Goal: Find specific page/section: Find specific page/section

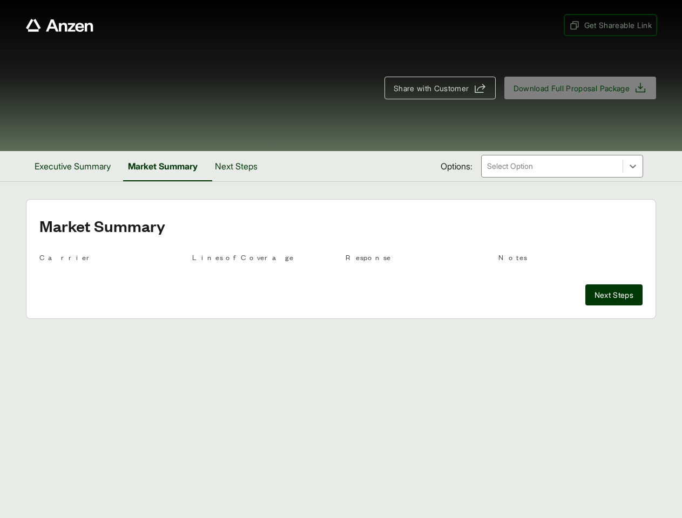
click at [609, 25] on span "Get Shareable Link" at bounding box center [610, 24] width 83 height 11
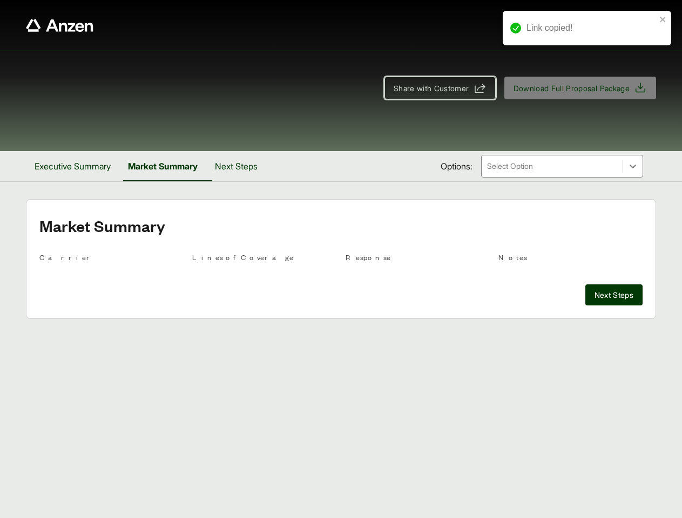
click at [434, 88] on span "Share with Customer" at bounding box center [431, 88] width 76 height 11
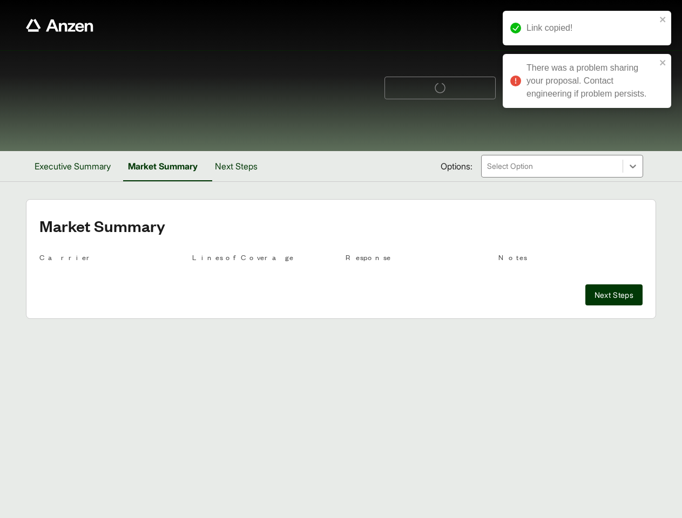
click at [74, 166] on button "Executive Summary" at bounding box center [72, 166] width 93 height 30
click at [167, 166] on button "Market Summary" at bounding box center [166, 166] width 83 height 30
click at [242, 166] on button "Next Steps" at bounding box center [236, 166] width 60 height 30
